Goal: Navigation & Orientation: Go to known website

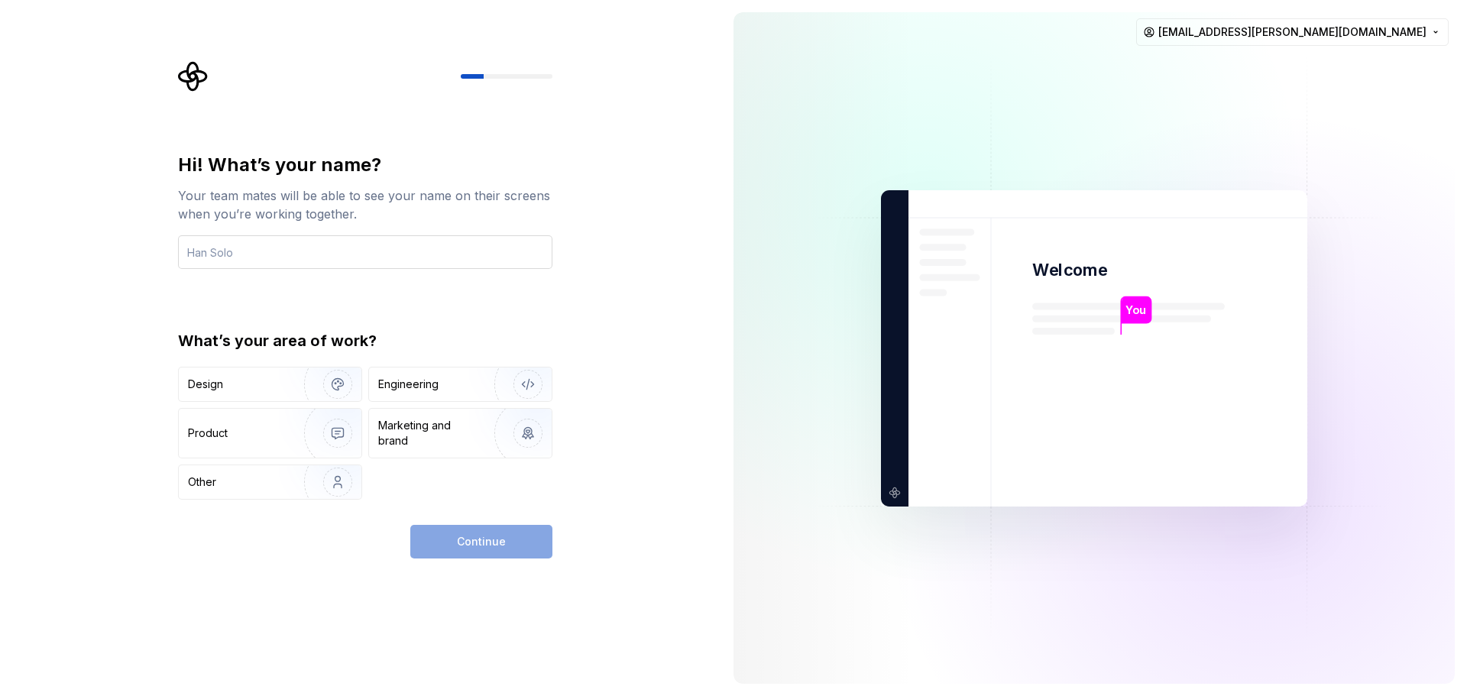
click at [281, 257] on input "text" at bounding box center [365, 252] width 374 height 34
click at [1441, 31] on html "Hi! What’s your name? Your team mates will be able to see your name on their sc…" at bounding box center [733, 348] width 1467 height 696
click at [1339, 64] on div "Sign out" at bounding box center [1370, 64] width 145 height 15
